Goal: Task Accomplishment & Management: Use online tool/utility

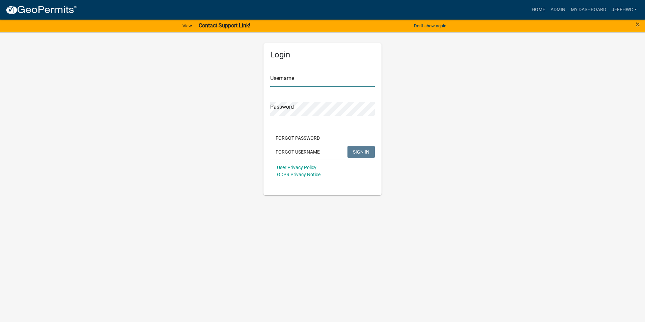
type input "JeffHWC"
click at [360, 153] on span "SIGN IN" at bounding box center [361, 151] width 17 height 5
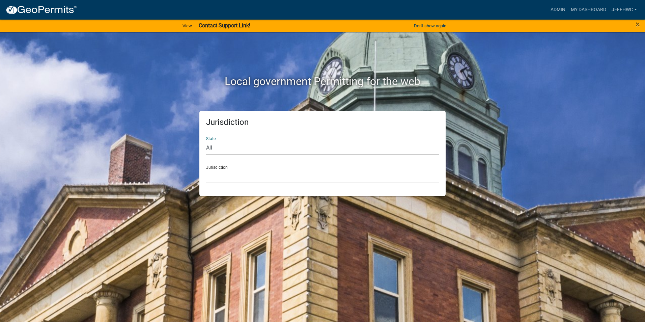
click at [220, 148] on select "All [US_STATE] [US_STATE] [US_STATE] [US_STATE] [US_STATE] [US_STATE] [US_STATE…" at bounding box center [322, 148] width 233 height 14
select select "[US_STATE]"
click at [206, 141] on select "All [US_STATE] [US_STATE] [US_STATE] [US_STATE] [US_STATE] [US_STATE] [US_STATE…" at bounding box center [322, 148] width 233 height 14
click at [226, 175] on select "[GEOGRAPHIC_DATA], [US_STATE] [GEOGRAPHIC_DATA], [US_STATE] [GEOGRAPHIC_DATA], …" at bounding box center [322, 176] width 233 height 14
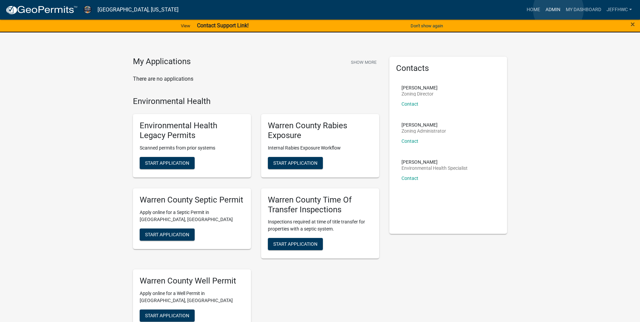
click at [558, 9] on link "Admin" at bounding box center [553, 9] width 20 height 13
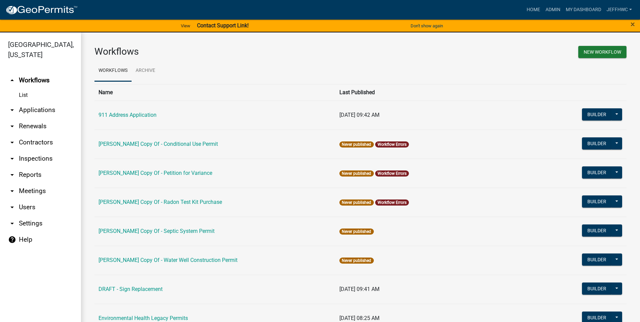
click at [11, 106] on icon "arrow_drop_down" at bounding box center [12, 110] width 8 height 8
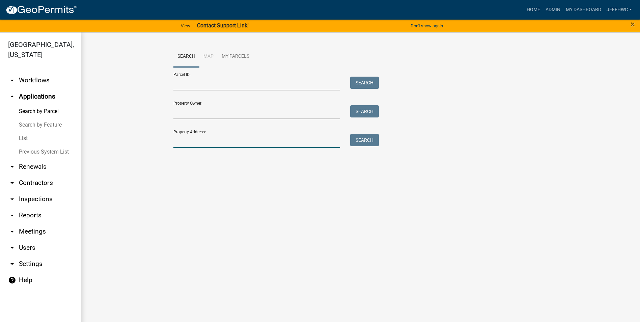
click at [192, 140] on input "Property Address:" at bounding box center [256, 141] width 167 height 14
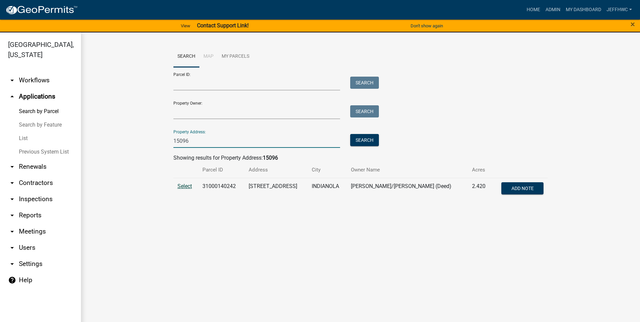
type input "15096"
click at [181, 186] on span "Select" at bounding box center [184, 186] width 15 height 6
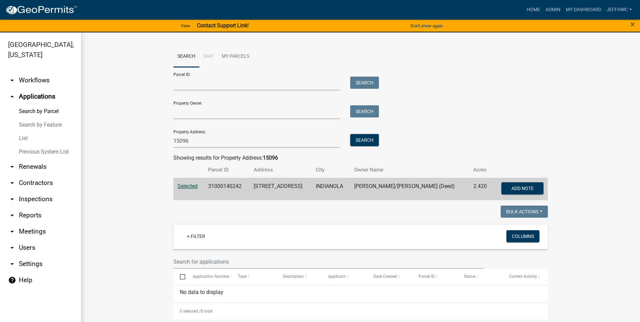
click at [191, 185] on span "Selected" at bounding box center [187, 186] width 20 height 6
